Goal: Task Accomplishment & Management: Use online tool/utility

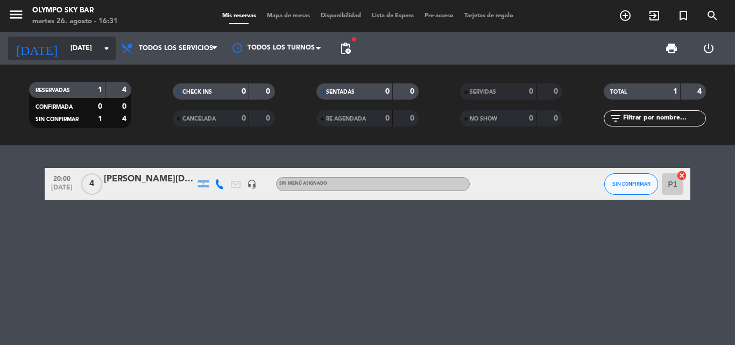
click at [65, 53] on input "[DATE]" at bounding box center [110, 48] width 91 height 18
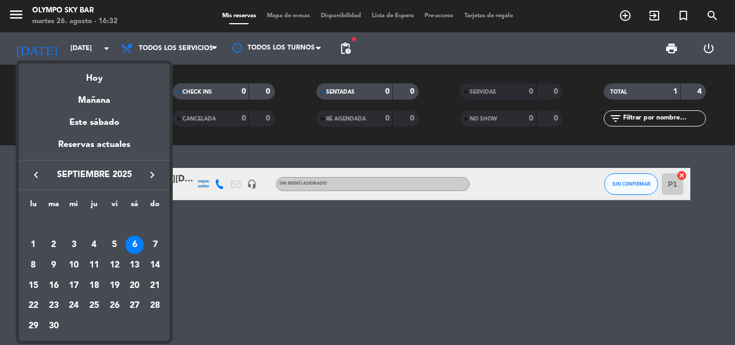
click at [208, 241] on div at bounding box center [367, 172] width 735 height 345
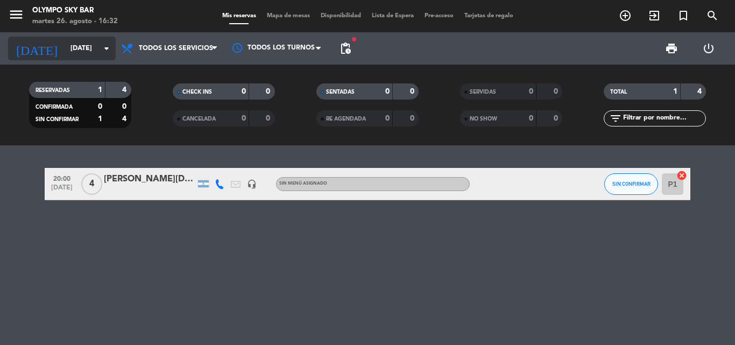
click at [65, 45] on input "[DATE]" at bounding box center [110, 48] width 91 height 18
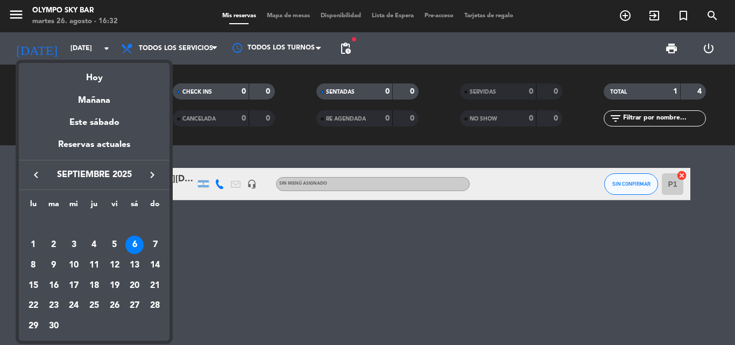
click at [37, 171] on icon "keyboard_arrow_left" at bounding box center [36, 174] width 13 height 13
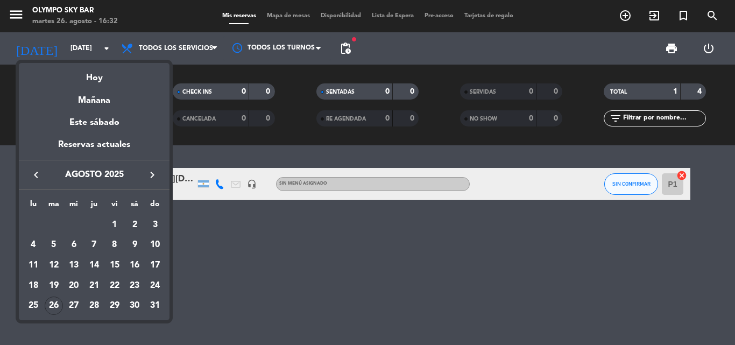
click at [54, 309] on div "26" at bounding box center [54, 305] width 18 height 18
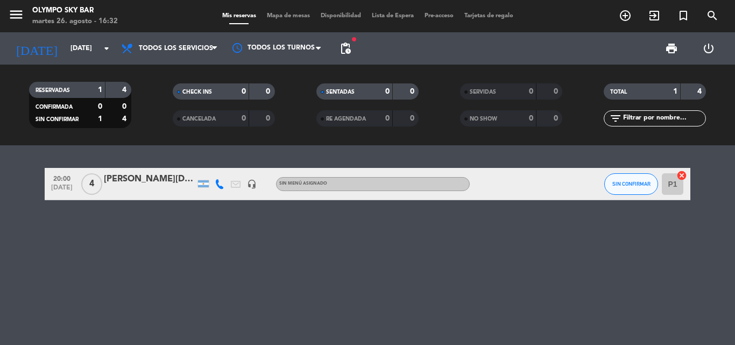
type input "[DATE]"
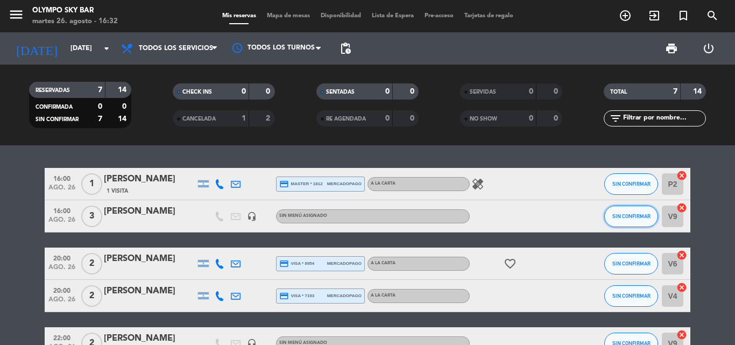
click at [628, 222] on button "SIN CONFIRMAR" at bounding box center [631, 216] width 54 height 22
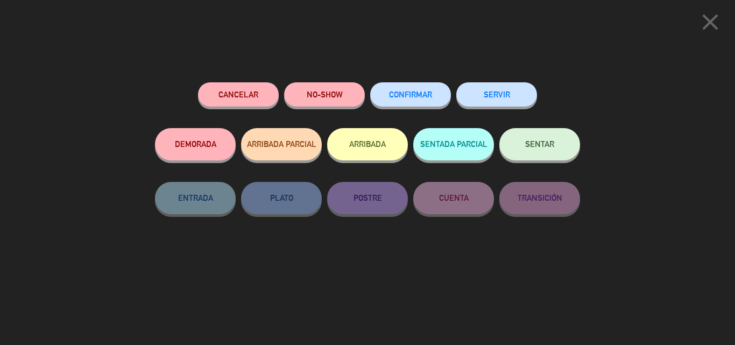
click at [520, 148] on button "SENTAR" at bounding box center [539, 144] width 81 height 32
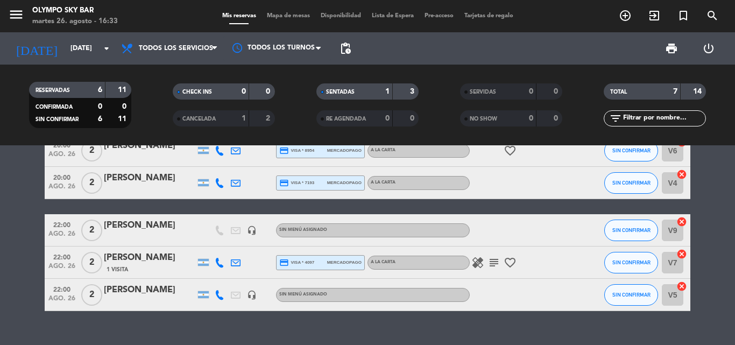
scroll to position [79, 0]
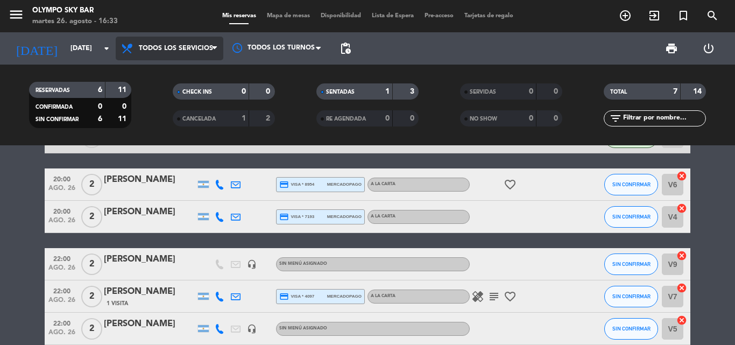
click at [167, 47] on span "Todos los servicios" at bounding box center [176, 49] width 74 height 8
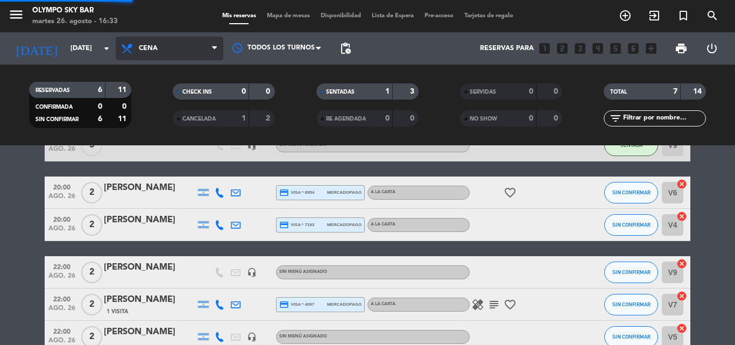
click at [163, 141] on div "menu Olympo Sky Bar [DATE] 26. agosto - 16:33 Mis reservas Mapa de mesas Dispon…" at bounding box center [367, 72] width 735 height 145
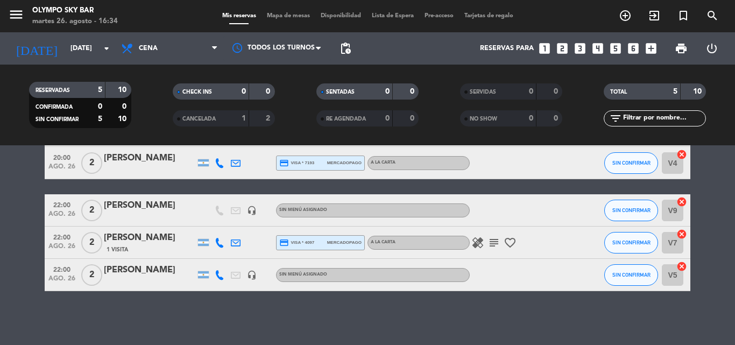
scroll to position [0, 0]
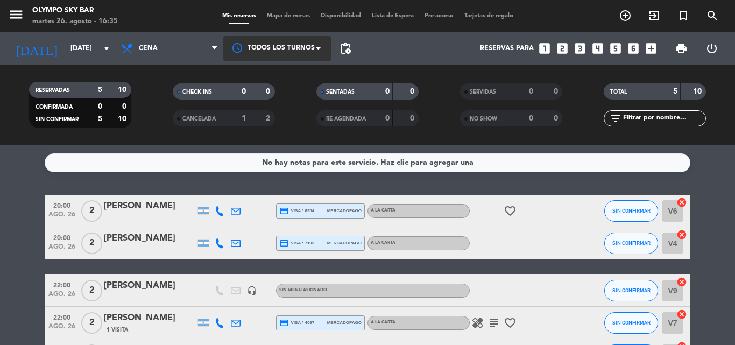
click at [311, 42] on div at bounding box center [277, 48] width 108 height 24
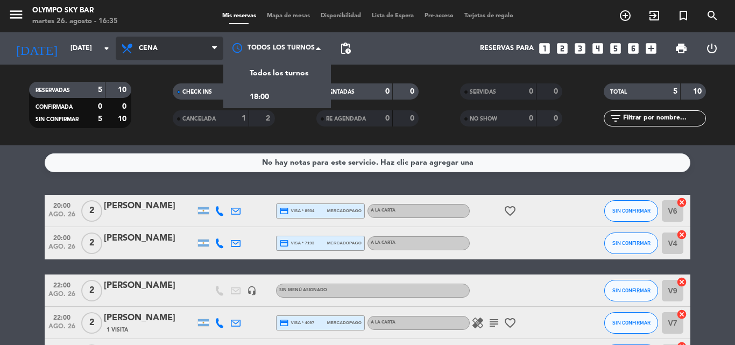
click at [169, 48] on span "Cena" at bounding box center [170, 49] width 108 height 24
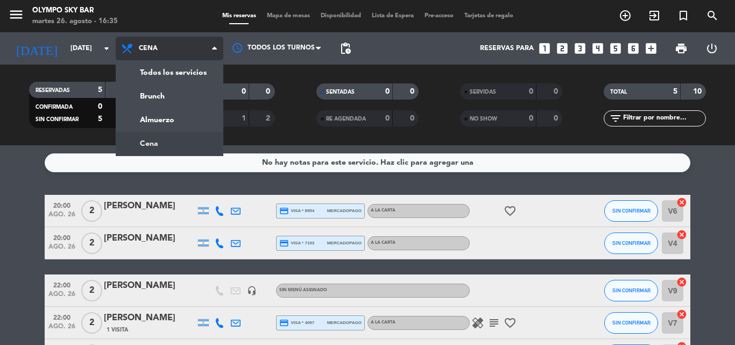
click at [163, 146] on ng-component "menu Olympo Sky Bar [DATE] 26. agosto - 16:35 Mis reservas Mapa de mesas Dispon…" at bounding box center [367, 172] width 735 height 345
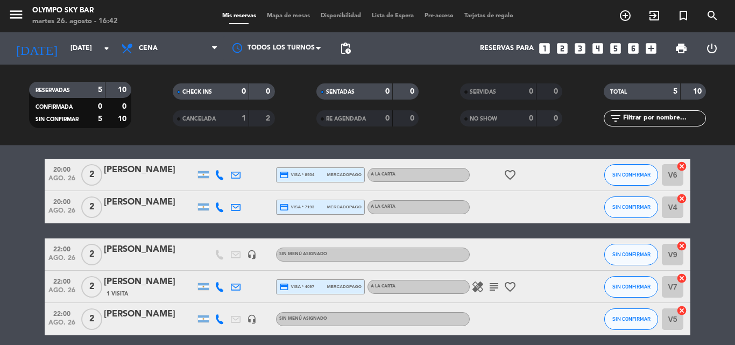
scroll to position [54, 0]
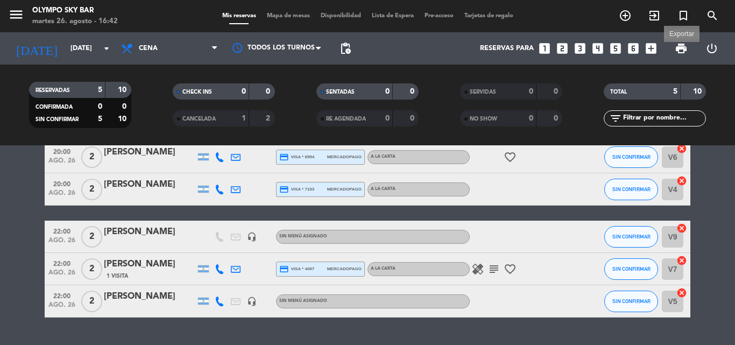
click at [682, 50] on span "print" at bounding box center [680, 48] width 13 height 13
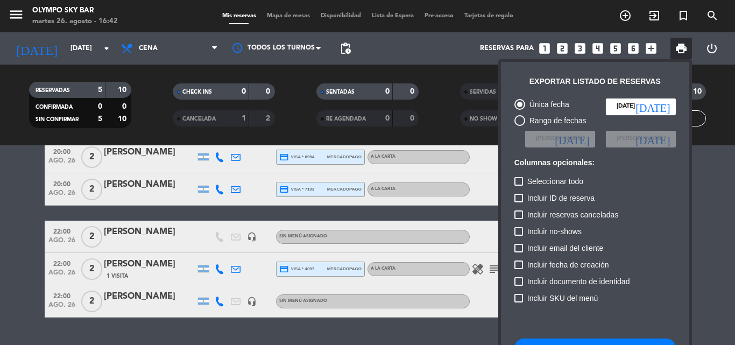
click at [680, 55] on span "print" at bounding box center [681, 49] width 22 height 22
click at [707, 94] on div at bounding box center [367, 172] width 735 height 345
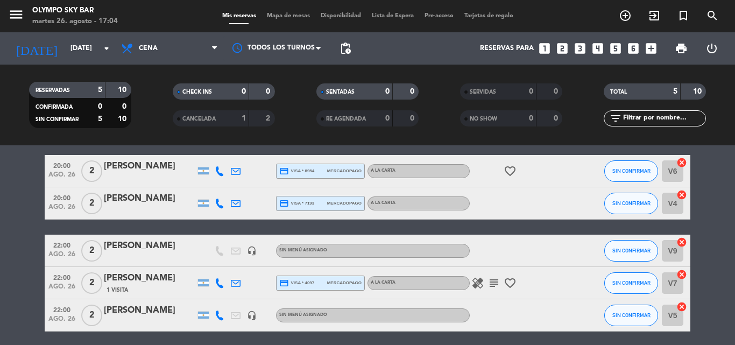
scroll to position [80, 0]
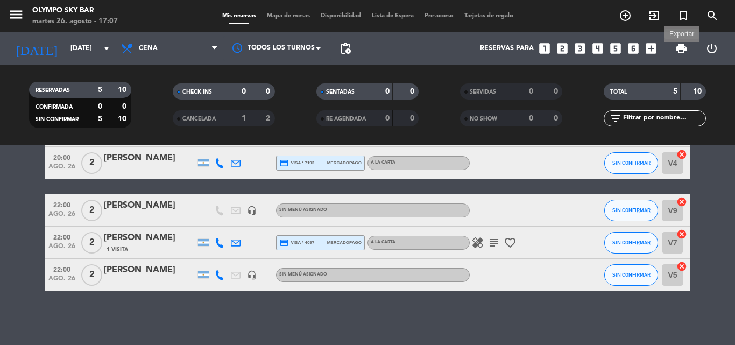
click at [678, 48] on span "print" at bounding box center [680, 48] width 13 height 13
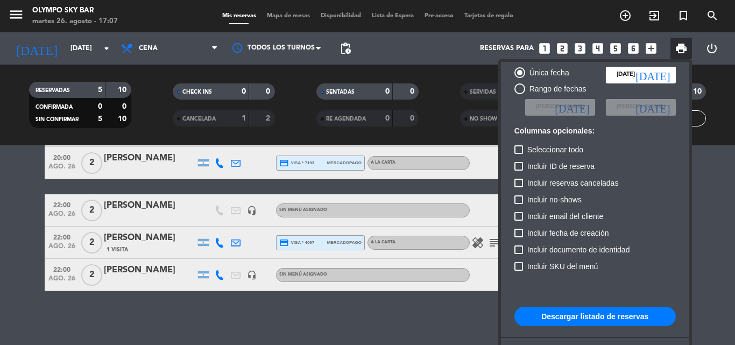
scroll to position [66, 0]
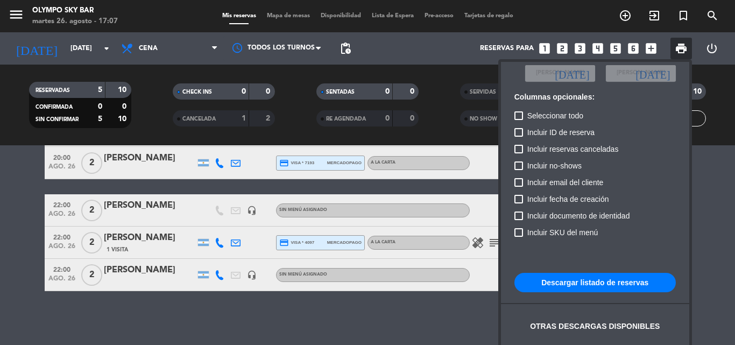
click at [596, 286] on button "Descargar listado de reservas" at bounding box center [594, 282] width 161 height 19
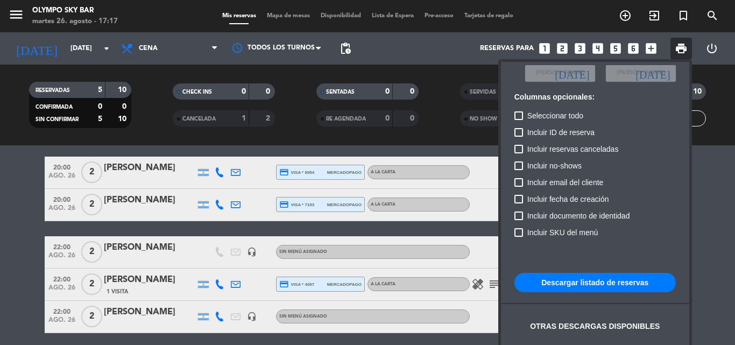
scroll to position [122, 0]
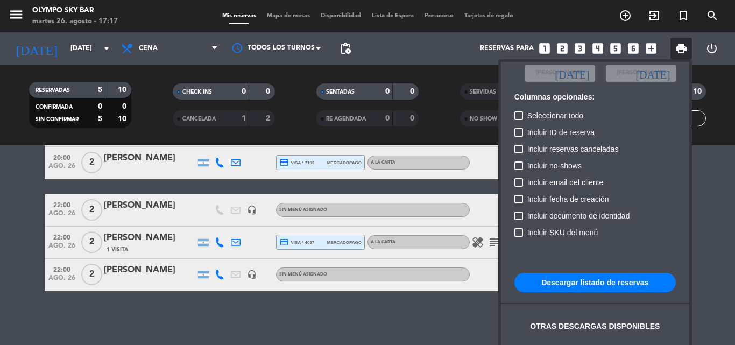
click at [0, 198] on div at bounding box center [367, 172] width 735 height 345
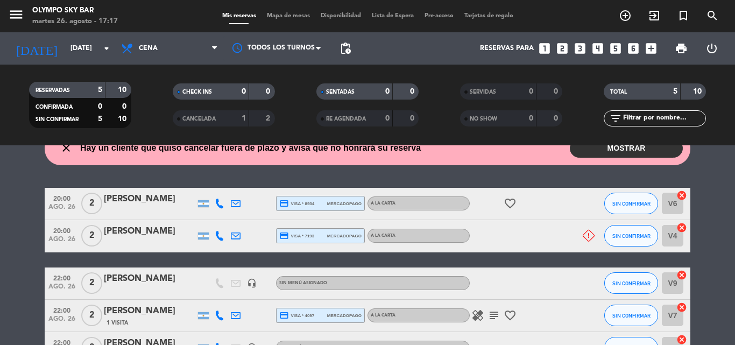
scroll to position [15, 0]
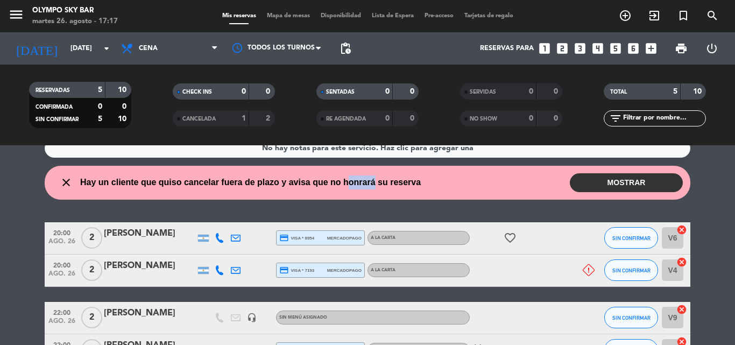
drag, startPoint x: 346, startPoint y: 181, endPoint x: 374, endPoint y: 184, distance: 27.6
click at [374, 184] on span "Hay un cliente que quiso cancelar fuera de plazo y avisa que no honrará su rese…" at bounding box center [250, 182] width 340 height 14
click at [352, 176] on span "Hay un cliente que quiso cancelar fuera de plazo y avisa que no honrará su rese…" at bounding box center [250, 182] width 340 height 14
click at [631, 186] on button "MOSTRAR" at bounding box center [625, 182] width 113 height 19
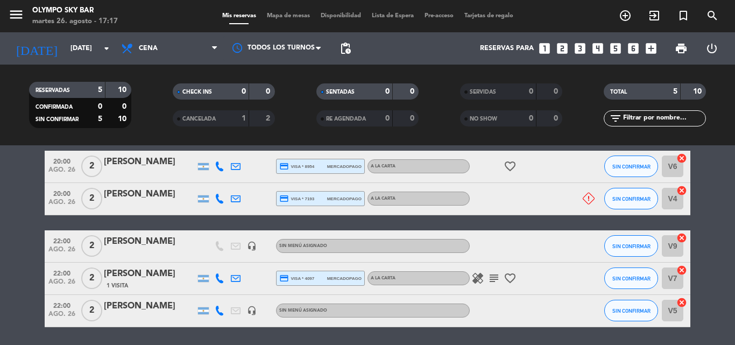
scroll to position [119, 0]
